Goal: Find specific page/section: Find specific page/section

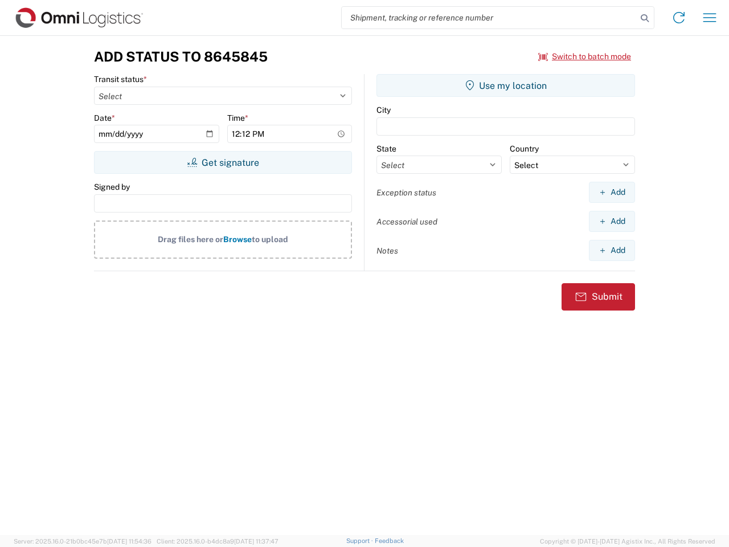
click at [489, 18] on input "search" at bounding box center [489, 18] width 295 height 22
click at [645, 18] on icon at bounding box center [645, 18] width 16 height 16
click at [679, 18] on icon at bounding box center [679, 18] width 18 height 18
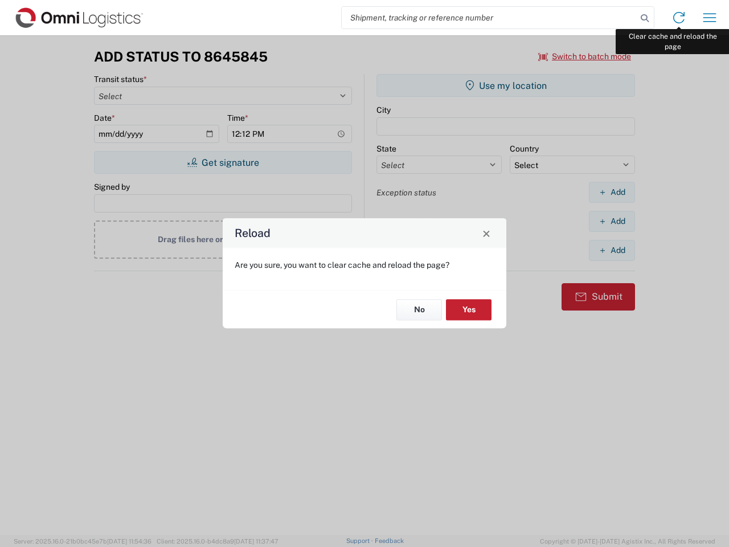
click at [710, 18] on div "Reload Are you sure, you want to clear cache and reload the page? No Yes" at bounding box center [364, 273] width 729 height 547
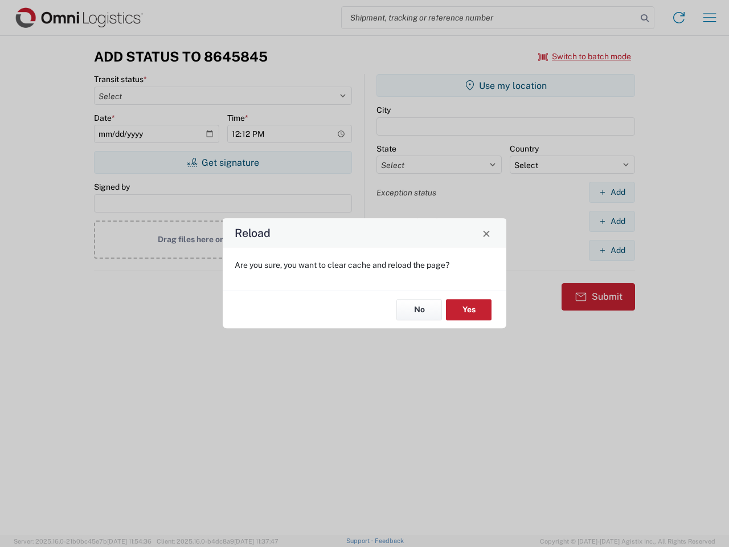
click at [585, 56] on div "Reload Are you sure, you want to clear cache and reload the page? No Yes" at bounding box center [364, 273] width 729 height 547
click at [223, 162] on div "Reload Are you sure, you want to clear cache and reload the page? No Yes" at bounding box center [364, 273] width 729 height 547
click at [506, 85] on div "Reload Are you sure, you want to clear cache and reload the page? No Yes" at bounding box center [364, 273] width 729 height 547
click at [612, 192] on div "Reload Are you sure, you want to clear cache and reload the page? No Yes" at bounding box center [364, 273] width 729 height 547
click at [612, 221] on div "Reload Are you sure, you want to clear cache and reload the page? No Yes" at bounding box center [364, 273] width 729 height 547
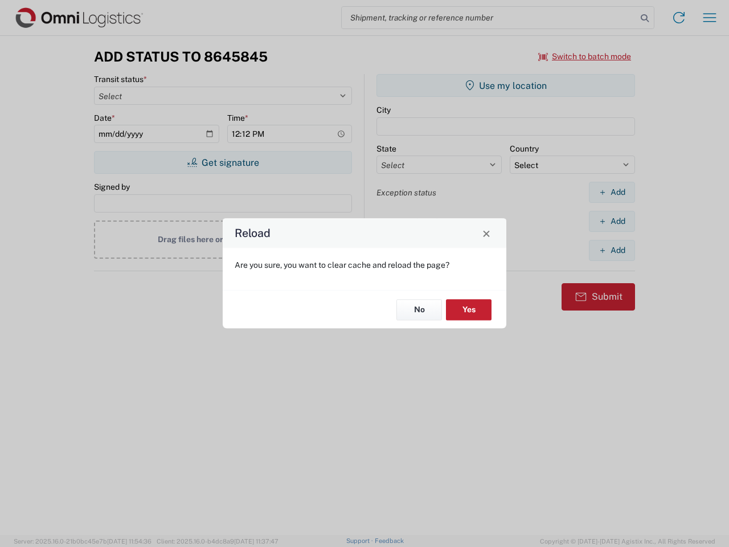
click at [612, 250] on div "Reload Are you sure, you want to clear cache and reload the page? No Yes" at bounding box center [364, 273] width 729 height 547
